Goal: Navigation & Orientation: Find specific page/section

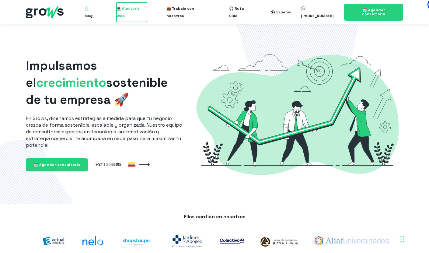
click at [129, 9] on span "💻 Auditoría Web" at bounding box center [131, 11] width 30 height 19
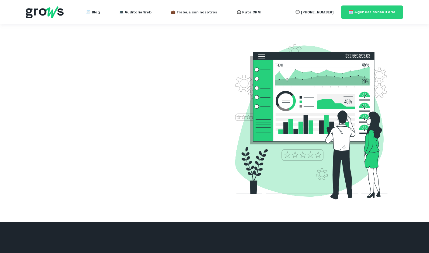
select select "CO"
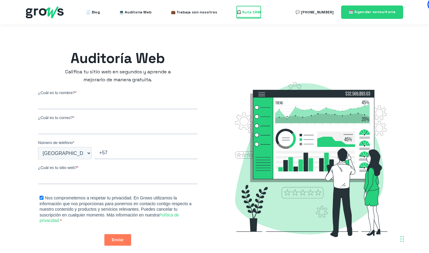
click at [242, 11] on span "🎧 Ruta CRM" at bounding box center [248, 12] width 24 height 12
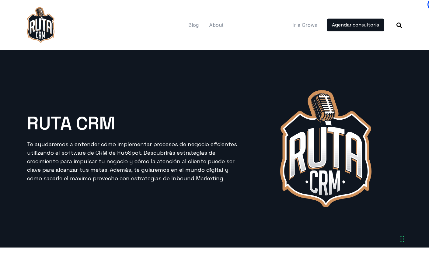
click at [46, 21] on img at bounding box center [40, 24] width 27 height 35
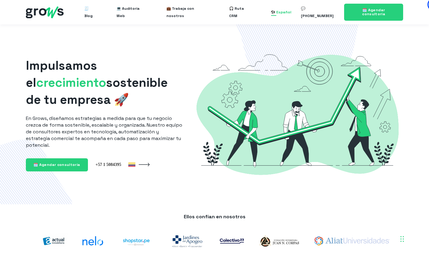
click at [284, 12] on div "Español" at bounding box center [283, 12] width 15 height 7
click at [278, 33] on link "English" at bounding box center [272, 33] width 15 height 5
